Goal: Transaction & Acquisition: Purchase product/service

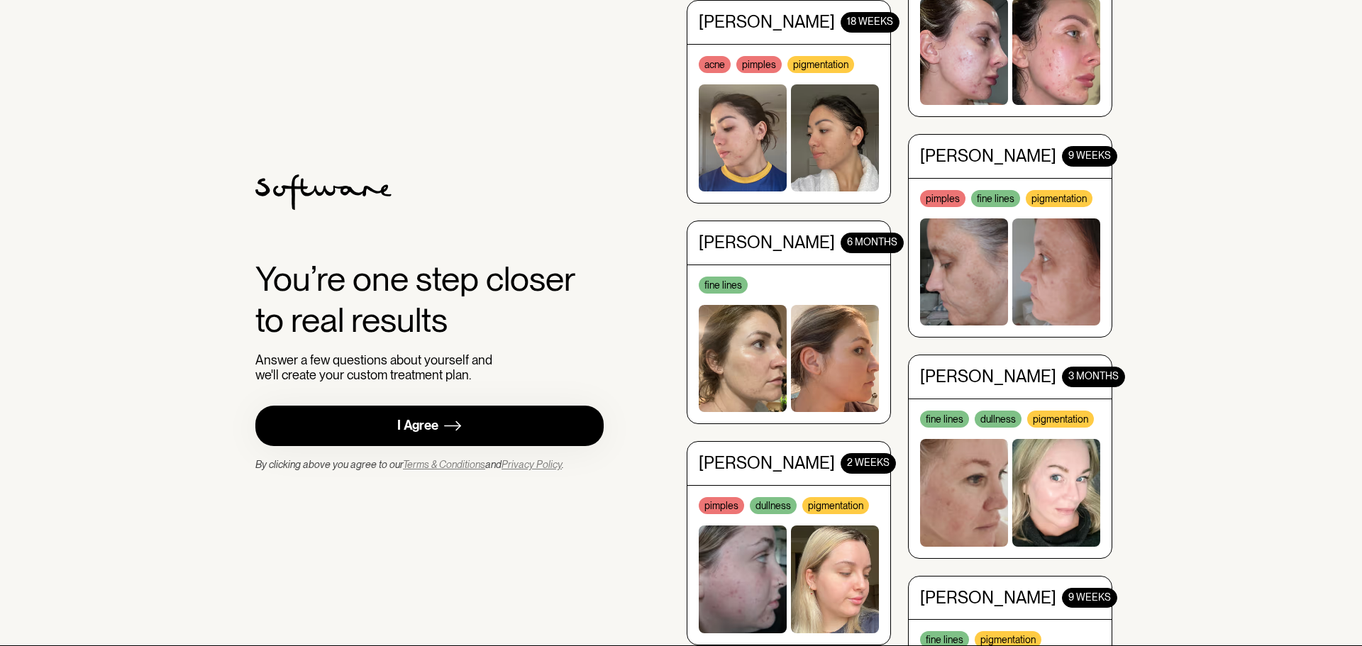
click at [452, 426] on img at bounding box center [452, 426] width 17 height 18
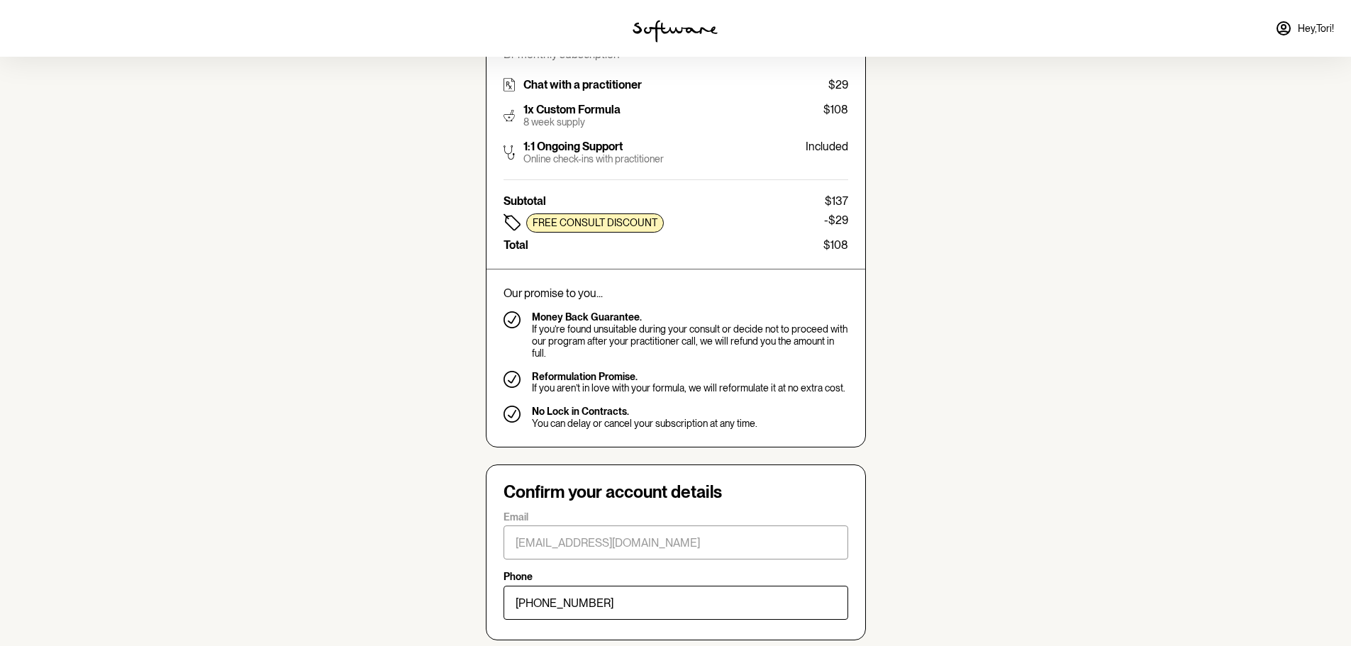
scroll to position [591, 0]
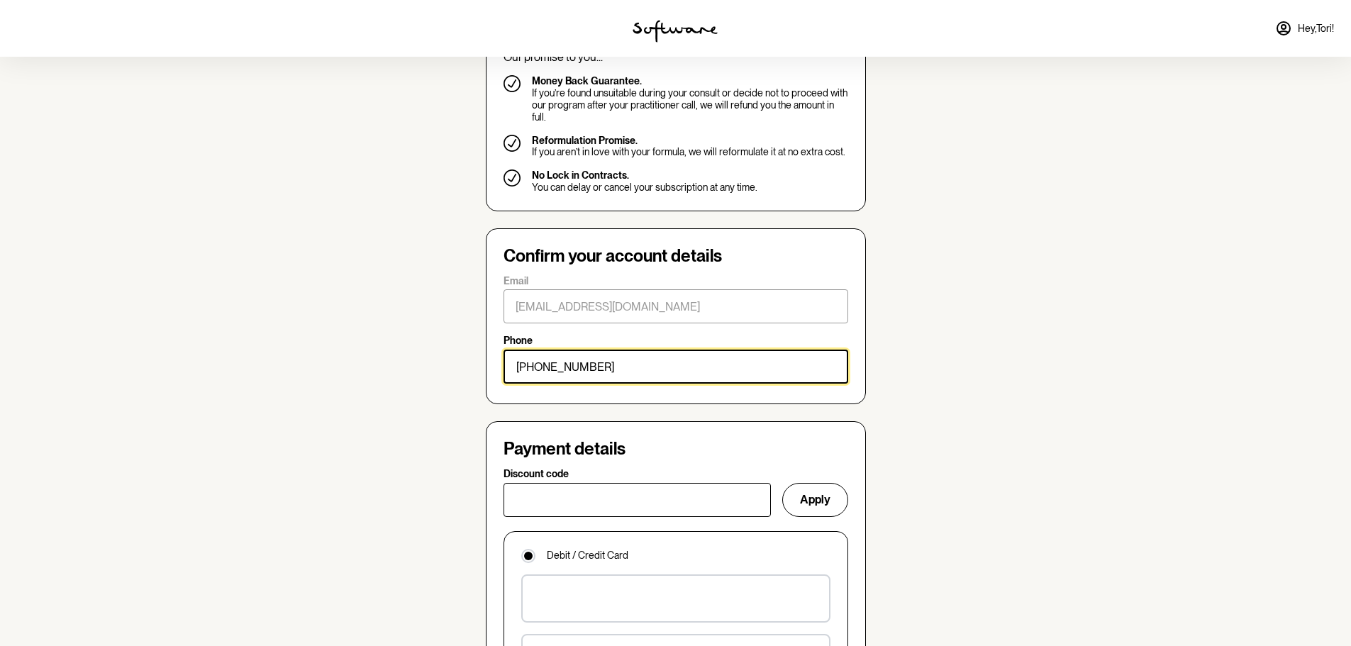
click at [614, 356] on input "[PHONE_NUMBER]" at bounding box center [676, 367] width 345 height 34
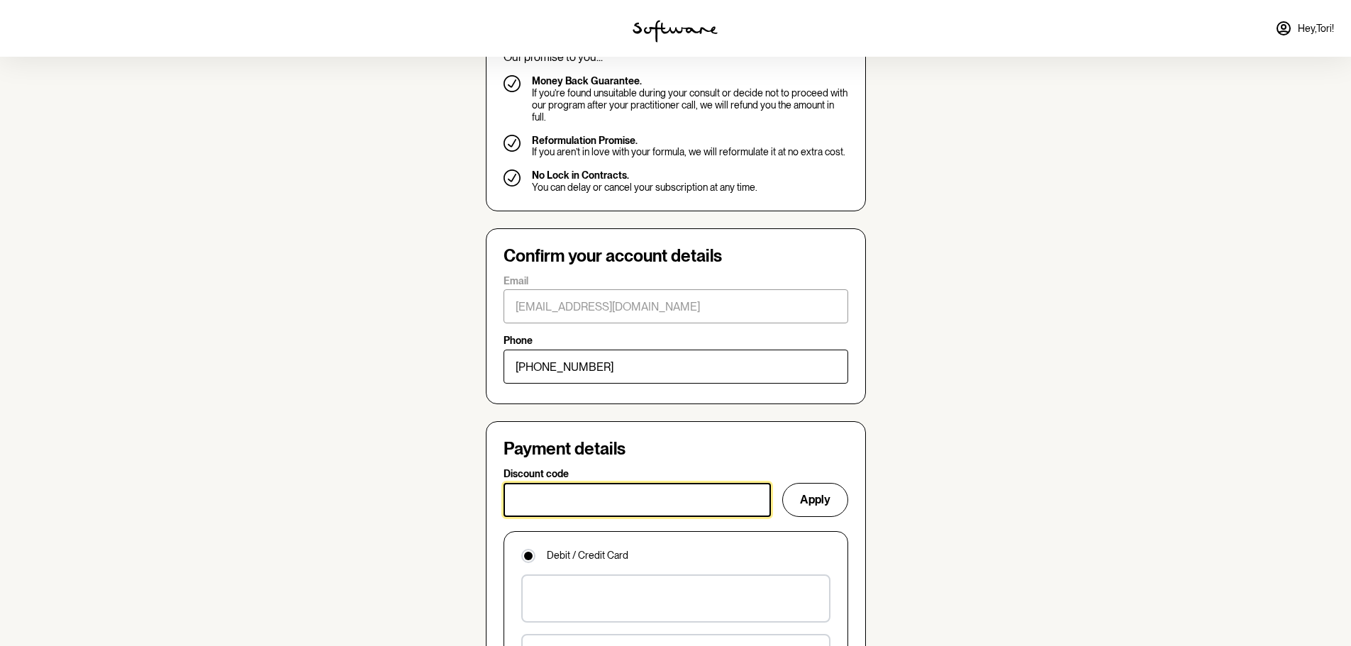
click at [600, 483] on input "Discount code" at bounding box center [637, 500] width 267 height 34
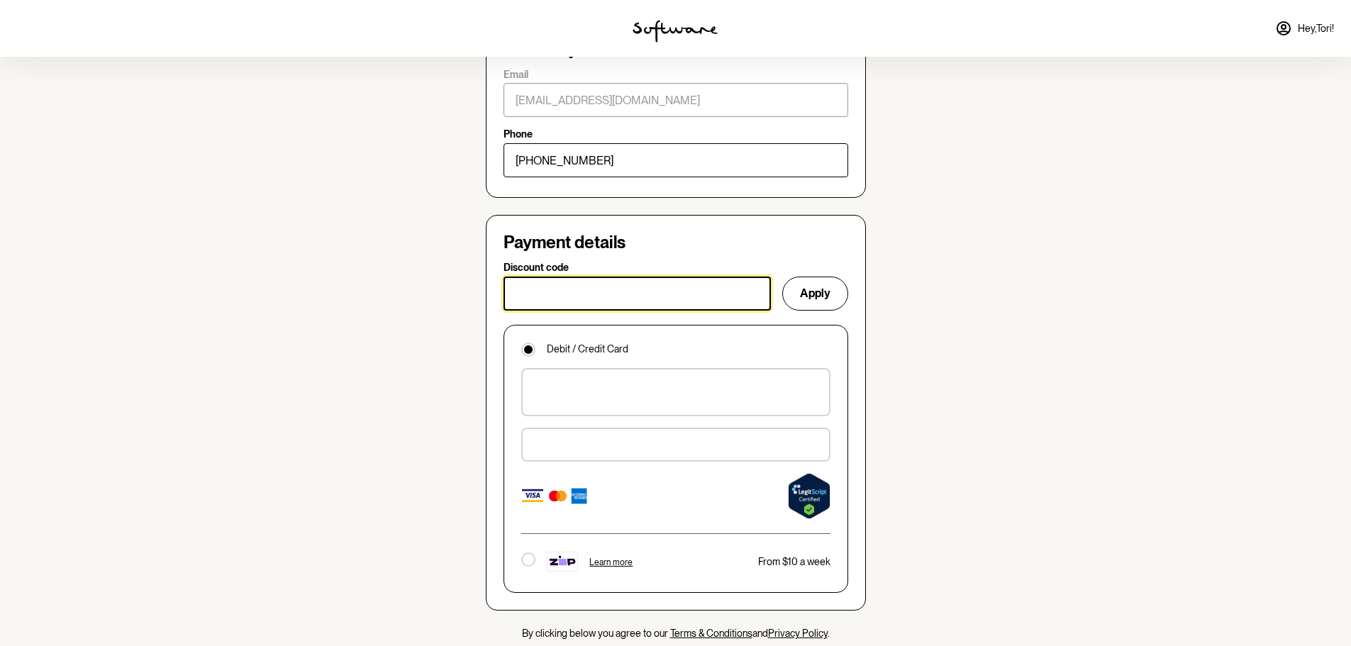
scroll to position [828, 0]
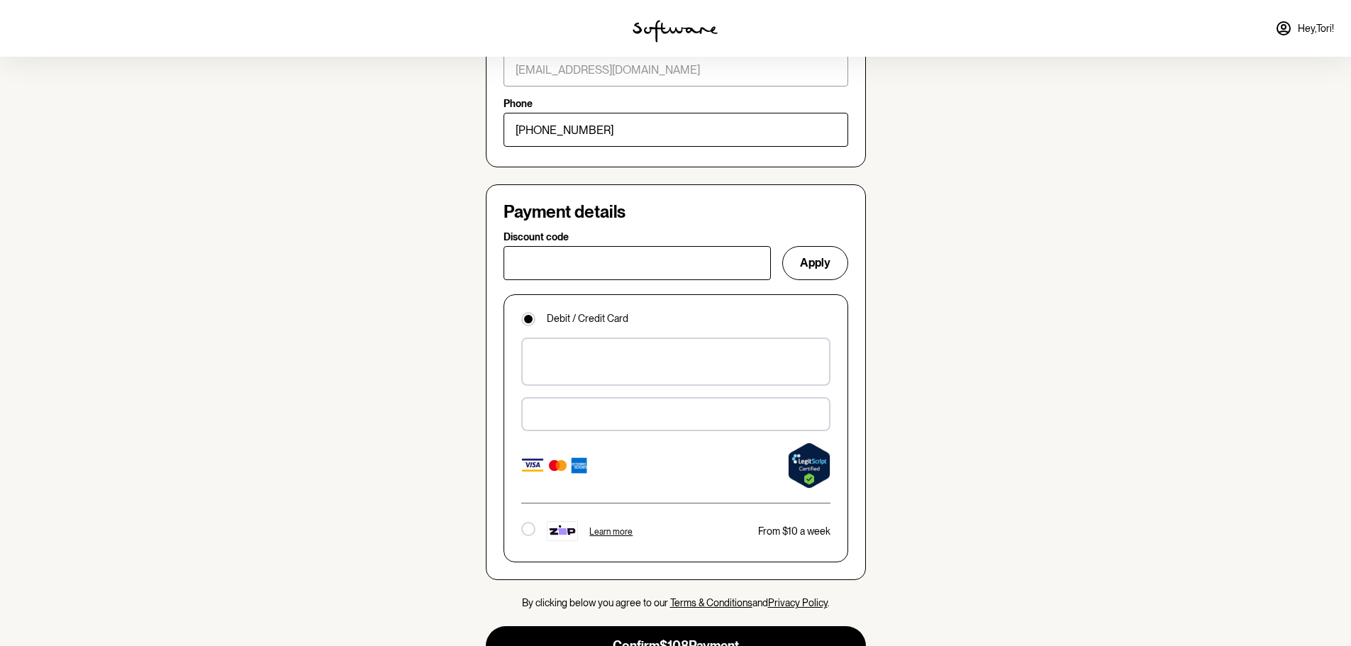
click at [524, 522] on div at bounding box center [528, 529] width 14 height 14
